Goal: Check status: Check status

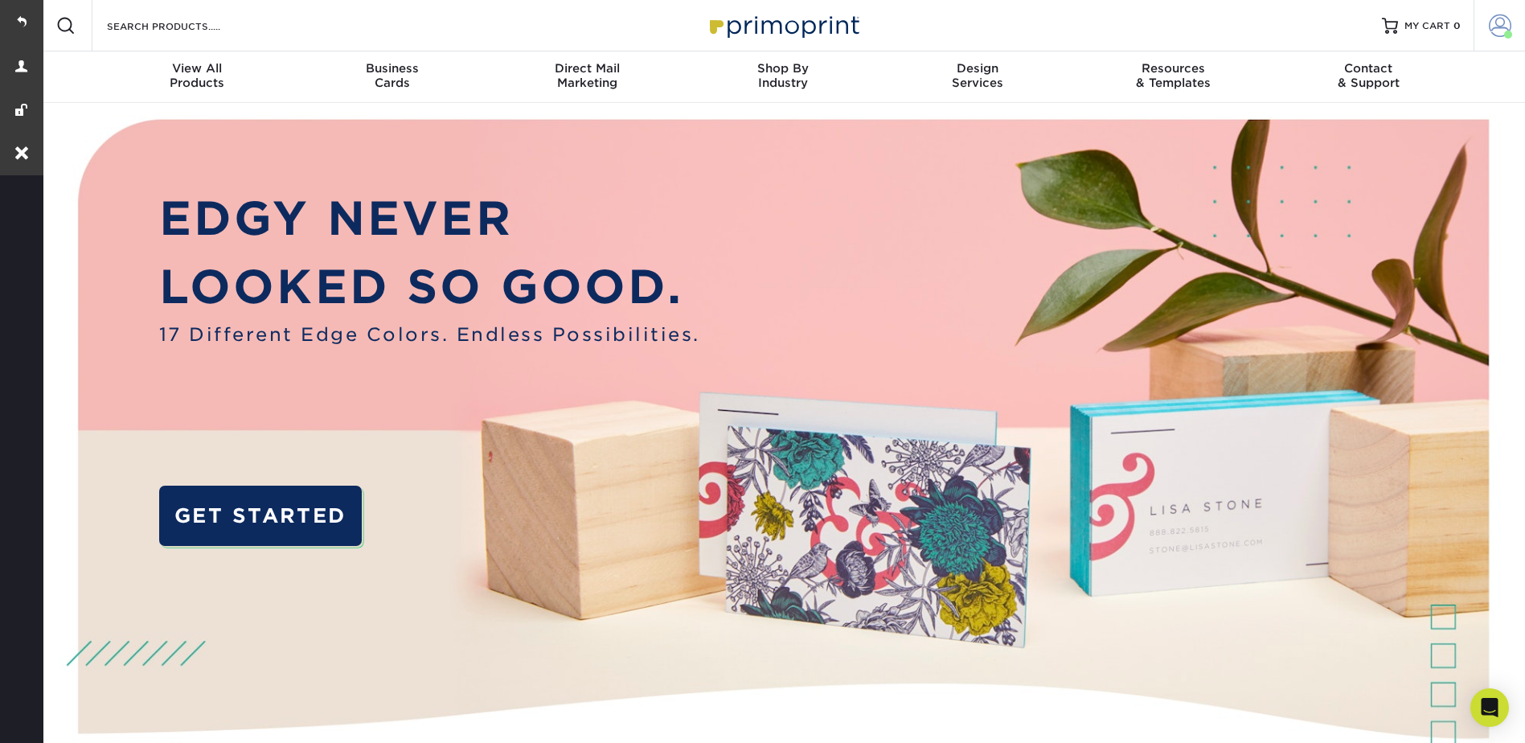
click at [1496, 13] on link "Account" at bounding box center [1499, 25] width 51 height 51
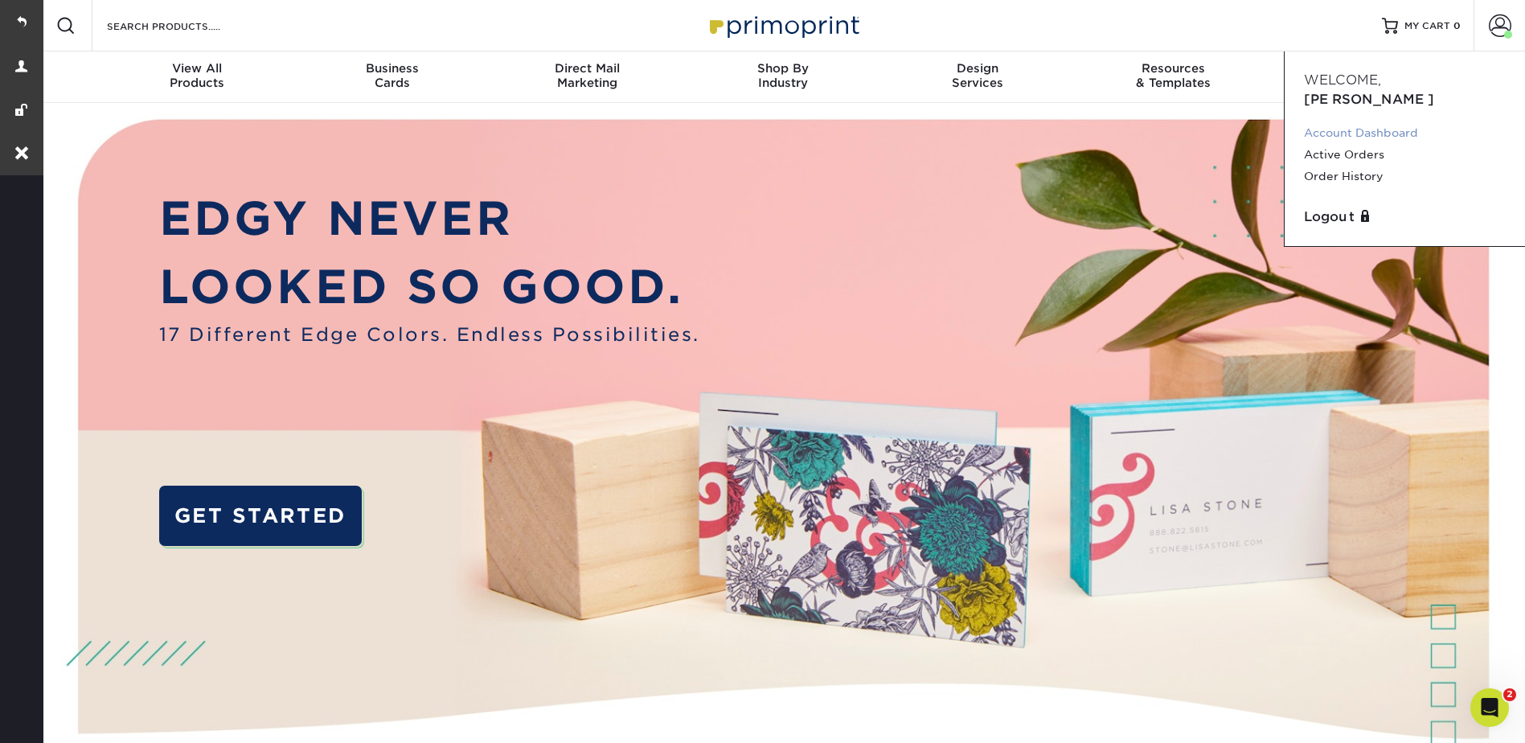
click at [1399, 122] on link "Account Dashboard" at bounding box center [1405, 133] width 202 height 22
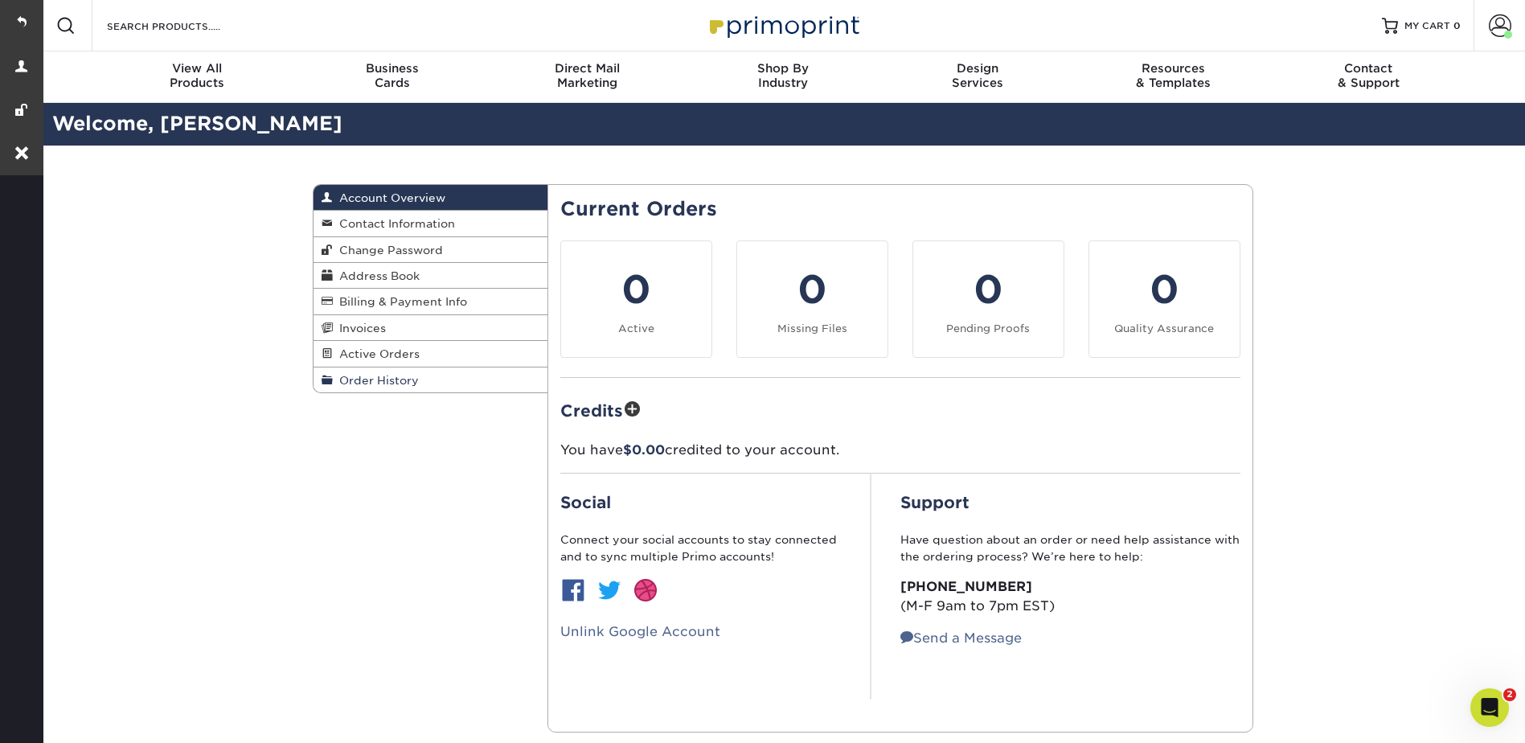
click at [378, 376] on span "Order History" at bounding box center [376, 380] width 86 height 13
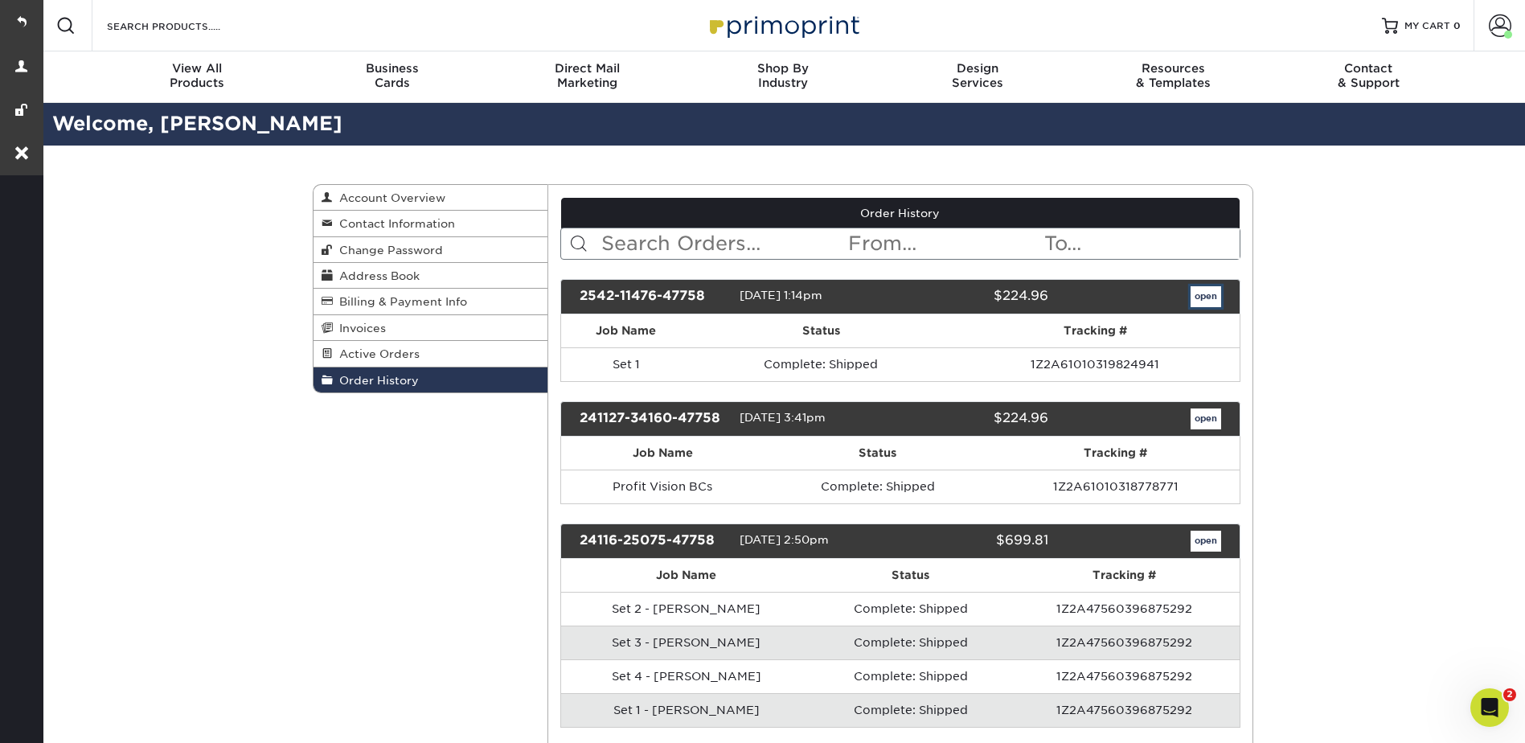
click at [1203, 293] on link "open" at bounding box center [1206, 296] width 31 height 21
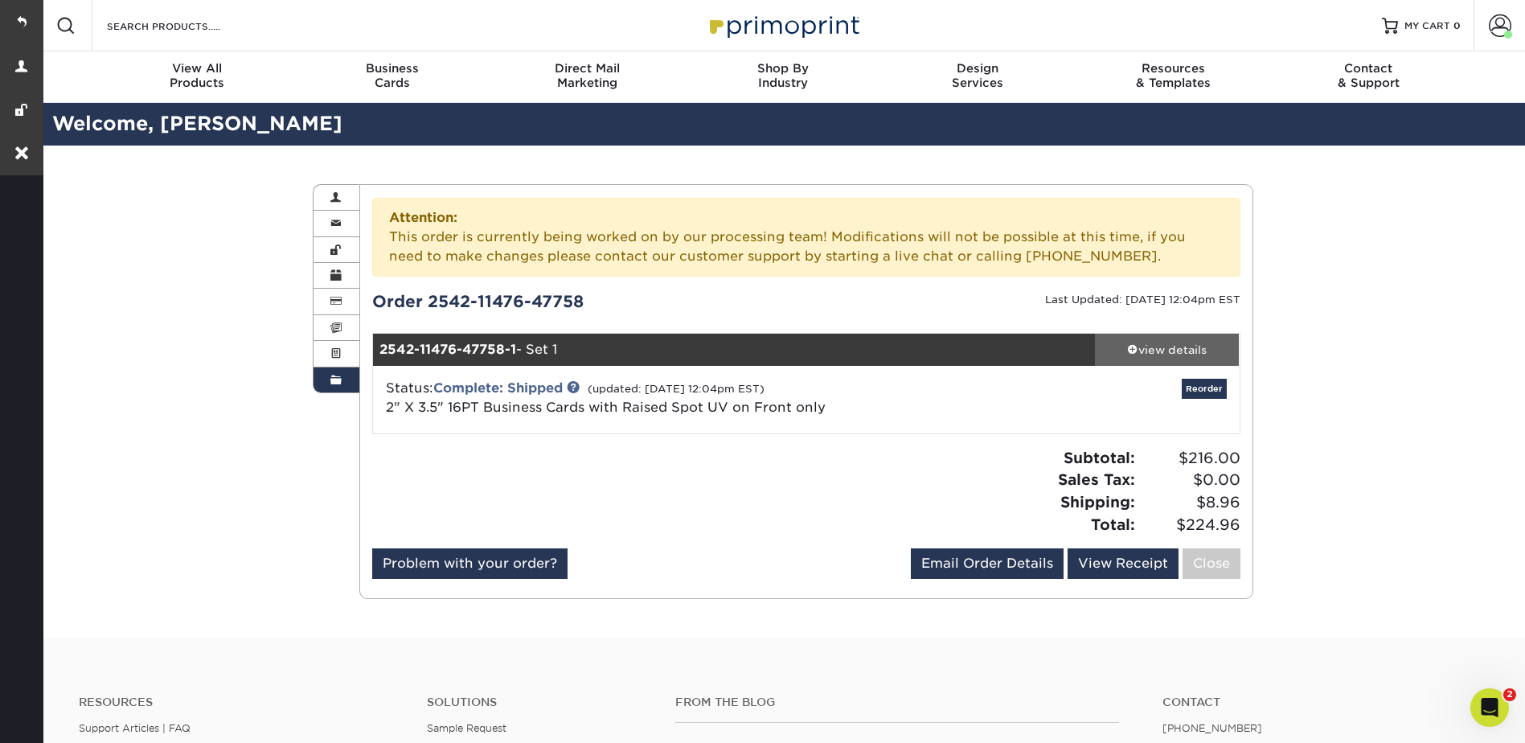
click at [1157, 346] on div "view details" at bounding box center [1167, 350] width 145 height 16
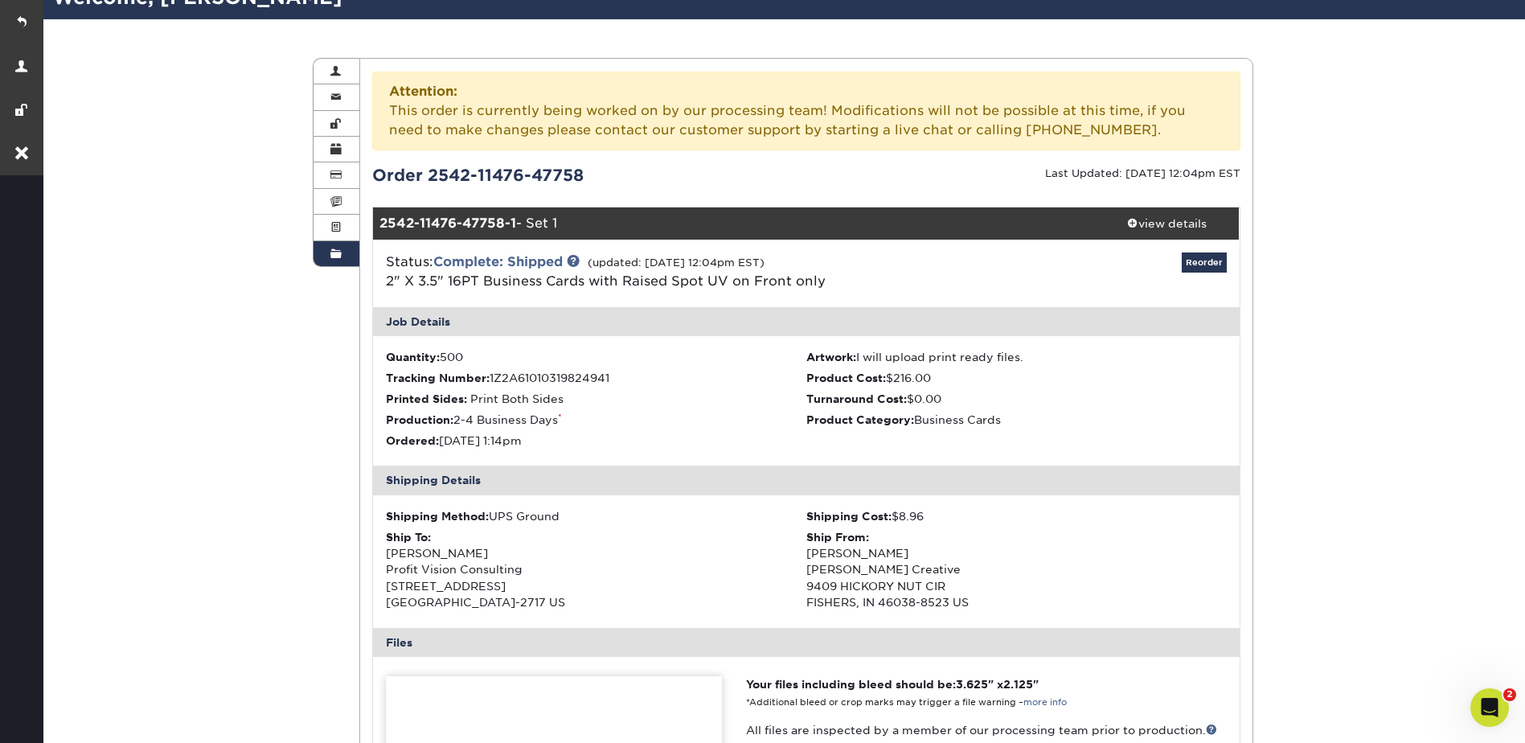
scroll to position [402, 0]
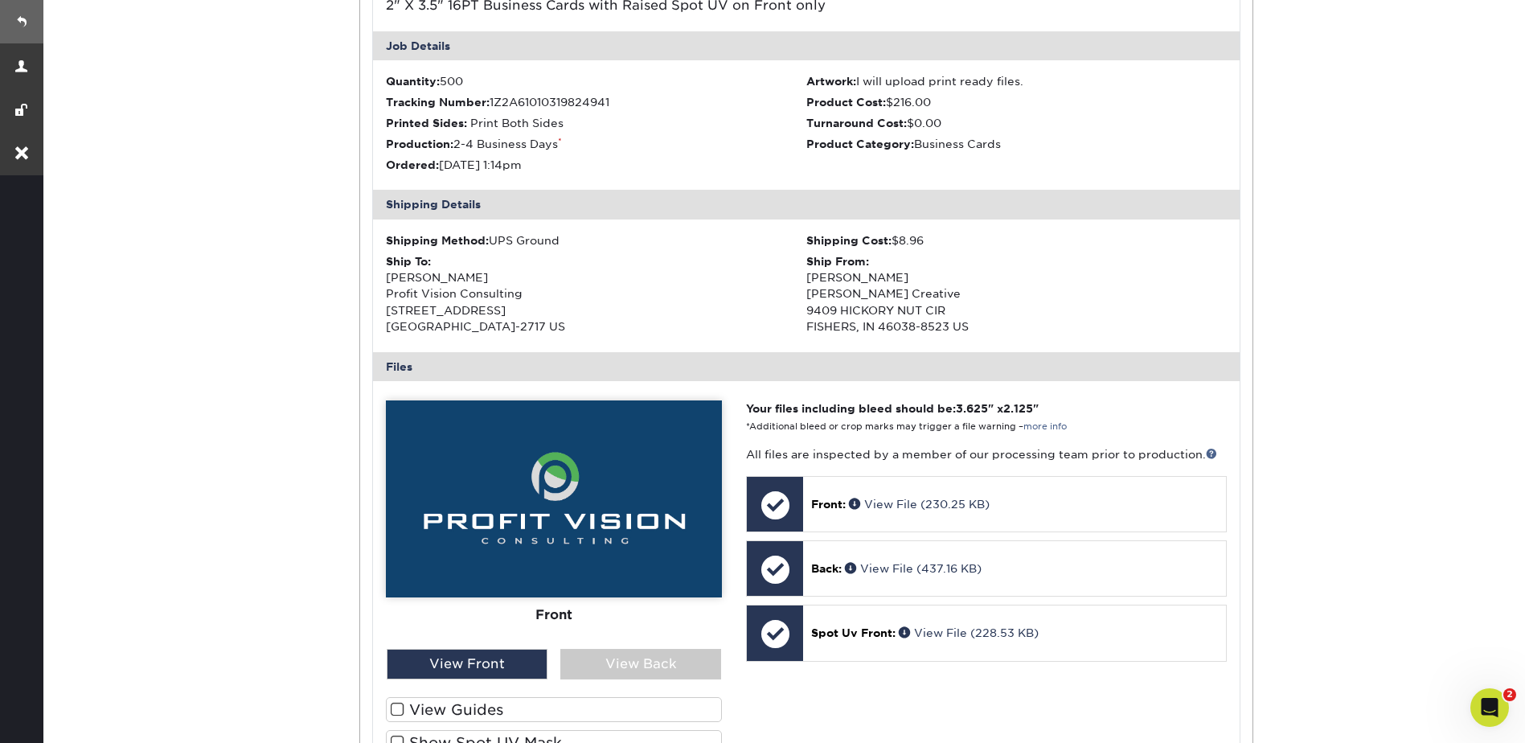
click at [28, 16] on link at bounding box center [21, 21] width 43 height 43
